Goal: Task Accomplishment & Management: Manage account settings

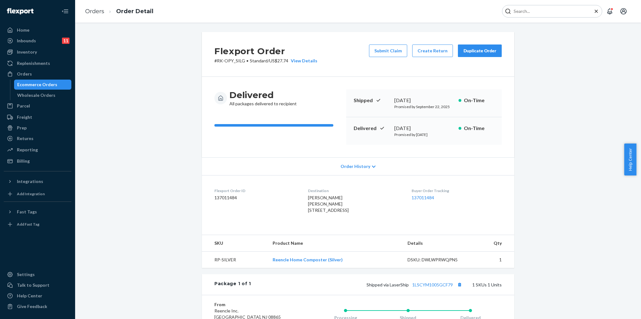
scroll to position [102, 0]
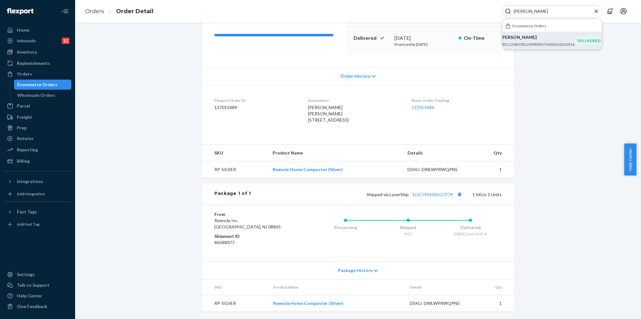
type input "[PERSON_NAME]"
click at [557, 45] on p "#RCL13487DELIVERRSPLIT6368526532816" at bounding box center [538, 44] width 74 height 5
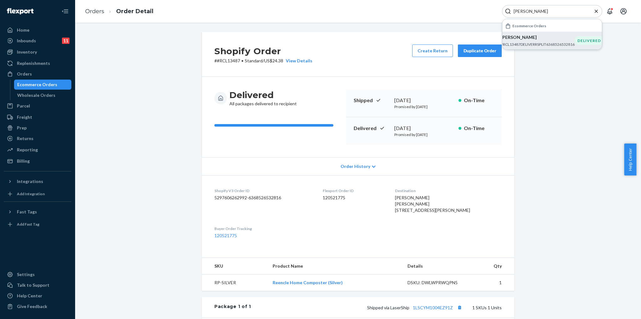
click at [173, 167] on div "Shopify Order # #RCL13487 • Standard / US$24.38 View Details Create Return Dupl…" at bounding box center [358, 223] width 557 height 382
click at [426, 48] on button "Create Return" at bounding box center [432, 50] width 41 height 13
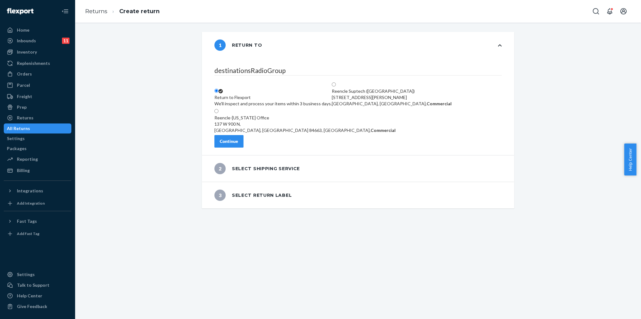
click at [277, 127] on div "[GEOGRAPHIC_DATA], [GEOGRAPHIC_DATA] 84663, [GEOGRAPHIC_DATA], Commercial" at bounding box center [304, 130] width 181 height 6
click at [218, 113] on input "Reencle-[US_STATE] Office [STREET_ADDRESS], Commercial" at bounding box center [216, 111] width 4 height 4
radio input "true"
click at [244, 147] on button "Continue" at bounding box center [228, 141] width 29 height 13
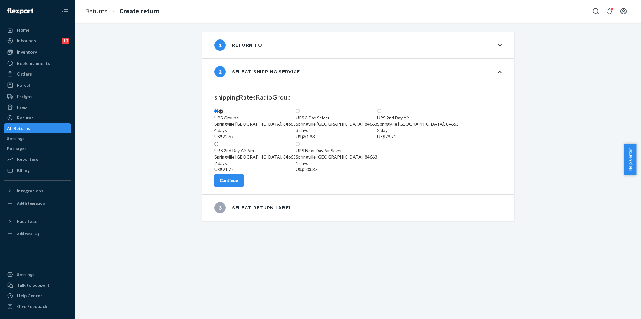
click at [244, 185] on button "Continue" at bounding box center [228, 180] width 29 height 13
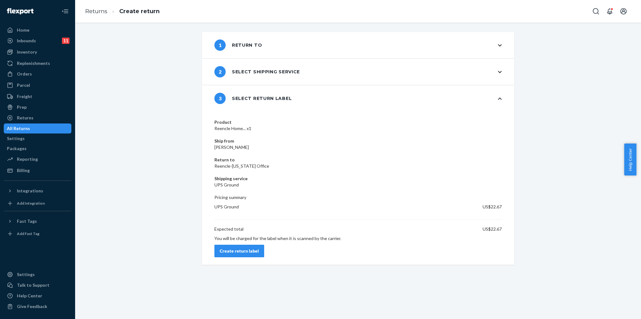
click at [259, 248] on div "Create return label" at bounding box center [239, 251] width 39 height 6
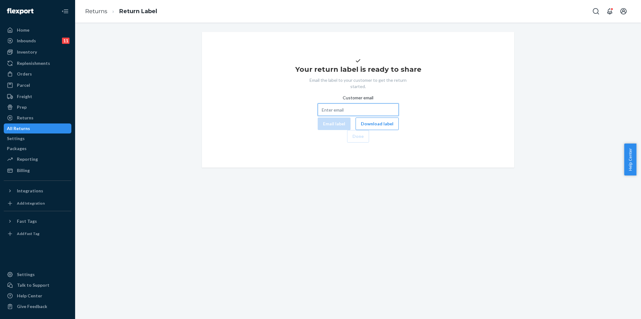
click at [366, 116] on input "Customer email" at bounding box center [358, 109] width 81 height 13
paste input "[PERSON_NAME][EMAIL_ADDRESS][PERSON_NAME][DOMAIN_NAME]"
type input "jane.bloodsiegfri@duke.edu"
click at [318, 130] on button "Email label" at bounding box center [334, 123] width 33 height 13
click at [369, 142] on button "Done" at bounding box center [358, 136] width 22 height 13
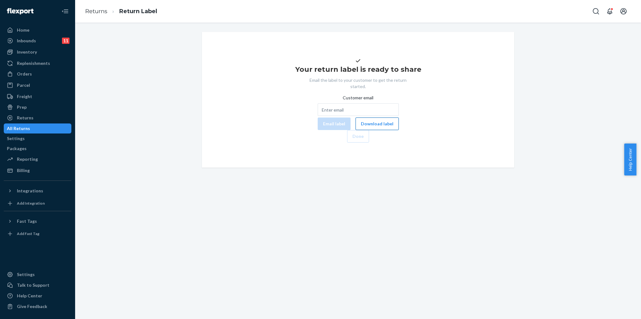
click at [356, 130] on button "Download label" at bounding box center [377, 123] width 43 height 13
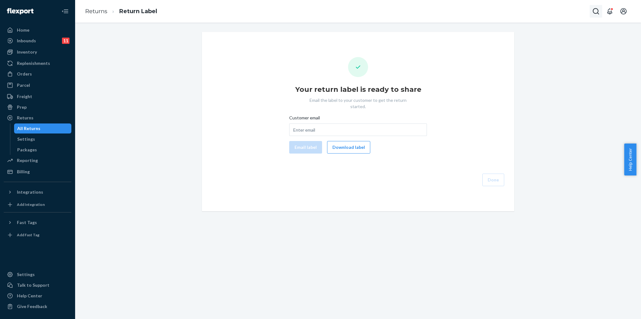
click at [597, 15] on button "Open Search Box" at bounding box center [596, 11] width 13 height 13
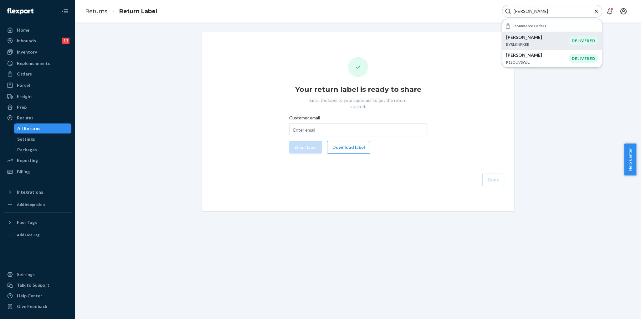
type input "[PERSON_NAME]"
click at [566, 38] on p "[PERSON_NAME]" at bounding box center [537, 37] width 63 height 6
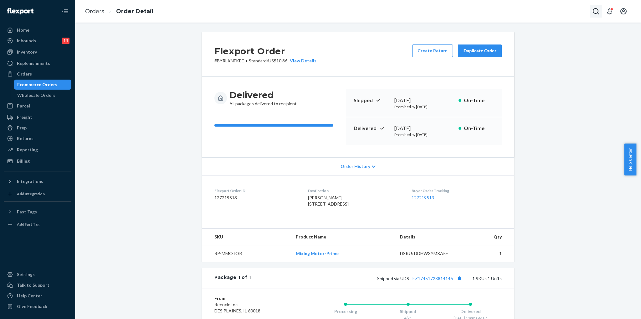
click at [594, 13] on icon "Open Search Box" at bounding box center [596, 12] width 8 height 8
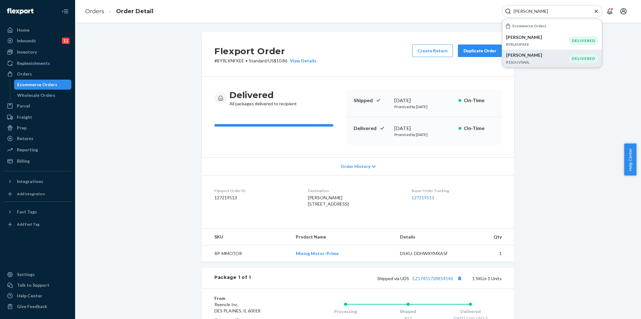
type input "[PERSON_NAME]"
click at [563, 54] on p "[PERSON_NAME]" at bounding box center [537, 55] width 63 height 6
